Goal: Information Seeking & Learning: Learn about a topic

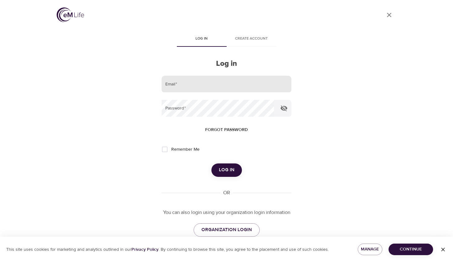
click at [166, 84] on input "email" at bounding box center [227, 84] width 130 height 17
type input "[EMAIL_ADDRESS][DOMAIN_NAME]"
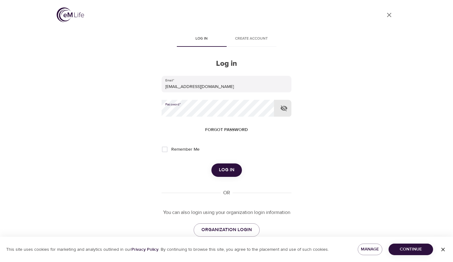
click at [232, 172] on span "Log in" at bounding box center [227, 170] width 16 height 8
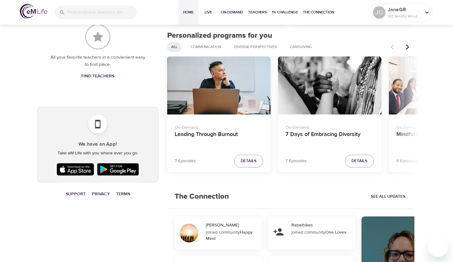
scroll to position [249, 0]
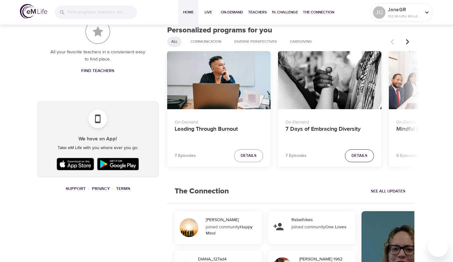
click at [352, 157] on span "Details" at bounding box center [360, 155] width 16 height 7
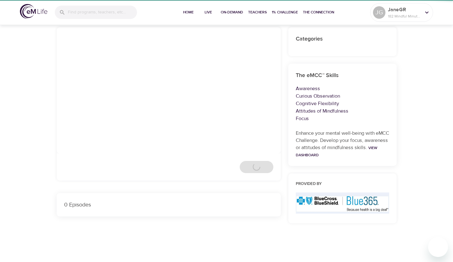
scroll to position [50, 0]
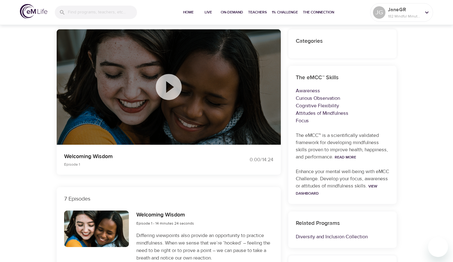
click at [165, 88] on icon at bounding box center [169, 87] width 26 height 26
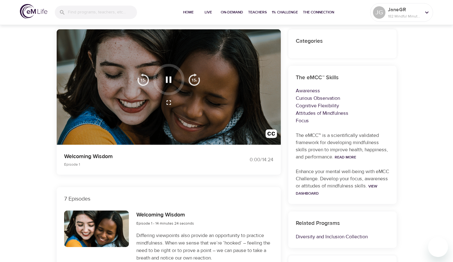
scroll to position [0, 0]
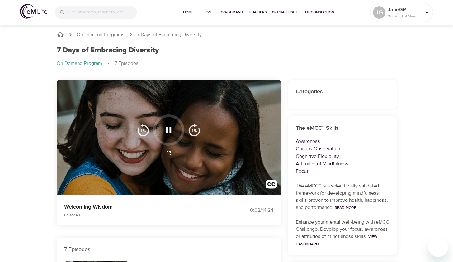
click at [169, 154] on icon "button" at bounding box center [168, 152] width 7 height 7
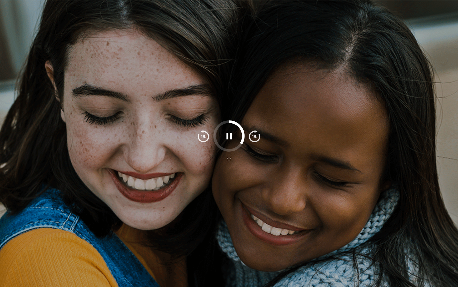
click at [230, 159] on icon "button" at bounding box center [228, 158] width 7 height 7
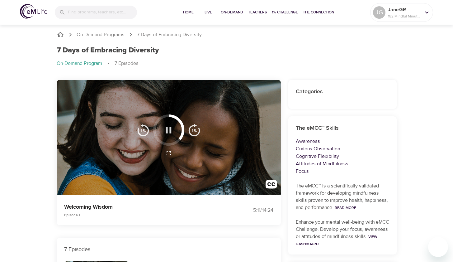
click at [170, 130] on icon "button" at bounding box center [169, 130] width 6 height 6
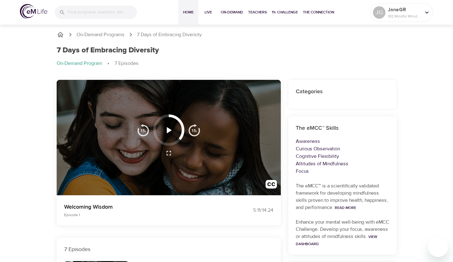
click at [186, 17] on button "Home" at bounding box center [189, 12] width 20 height 25
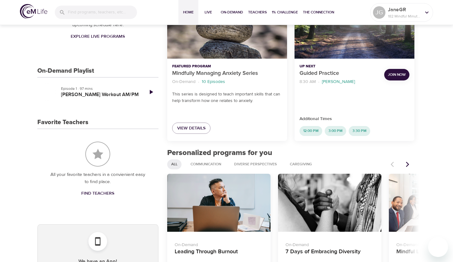
scroll to position [181, 0]
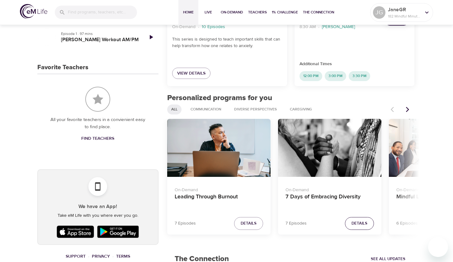
click at [365, 224] on span "Details" at bounding box center [360, 223] width 16 height 7
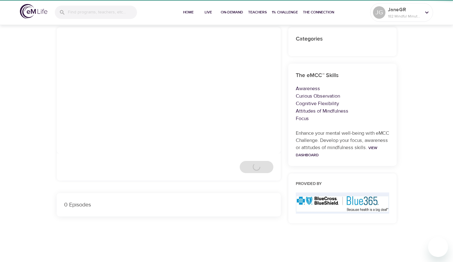
scroll to position [50, 0]
